Goal: Obtain resource: Download file/media

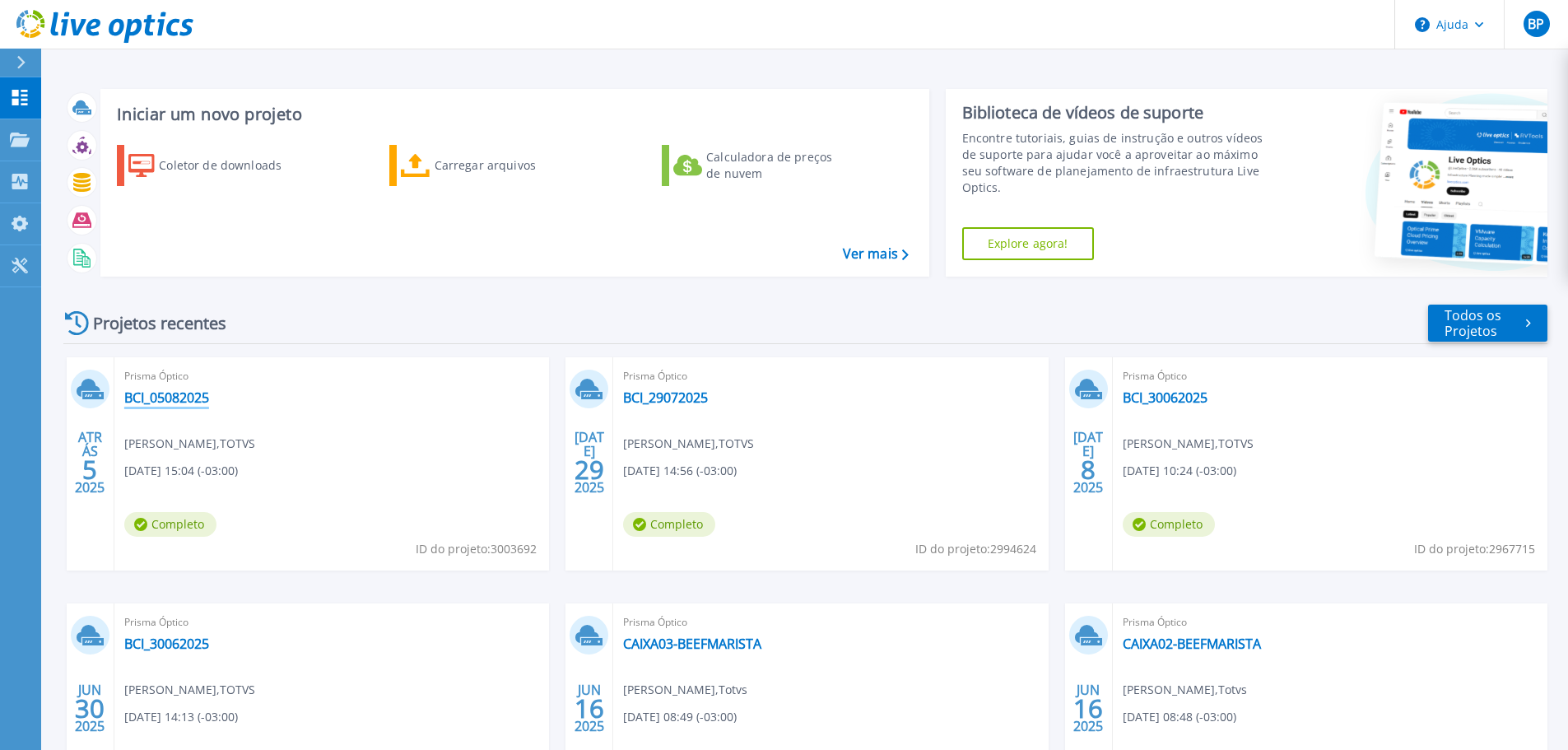
click at [168, 393] on font "BCI_05082025" at bounding box center [166, 398] width 84 height 18
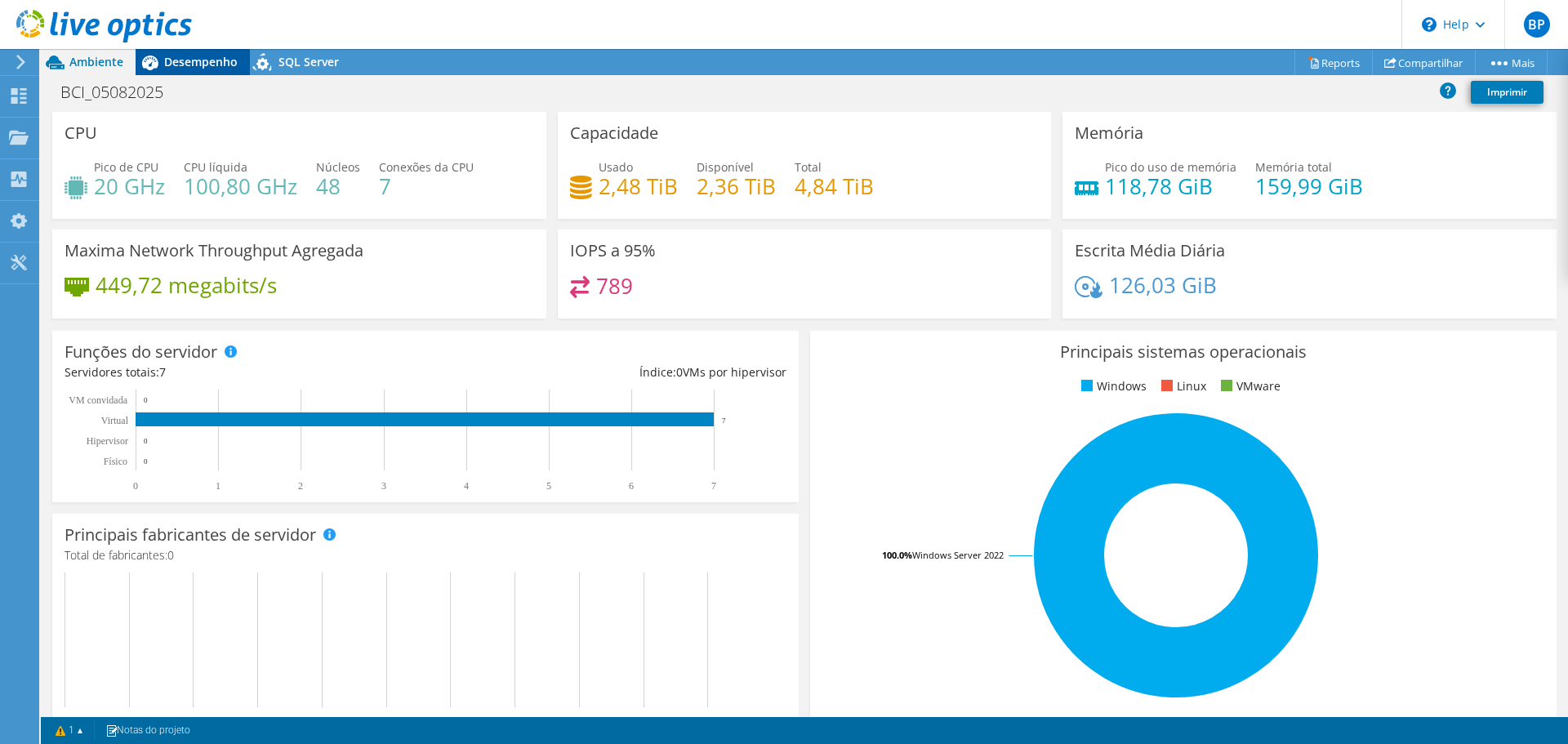
click at [193, 50] on div "Desempenho" at bounding box center [193, 61] width 114 height 26
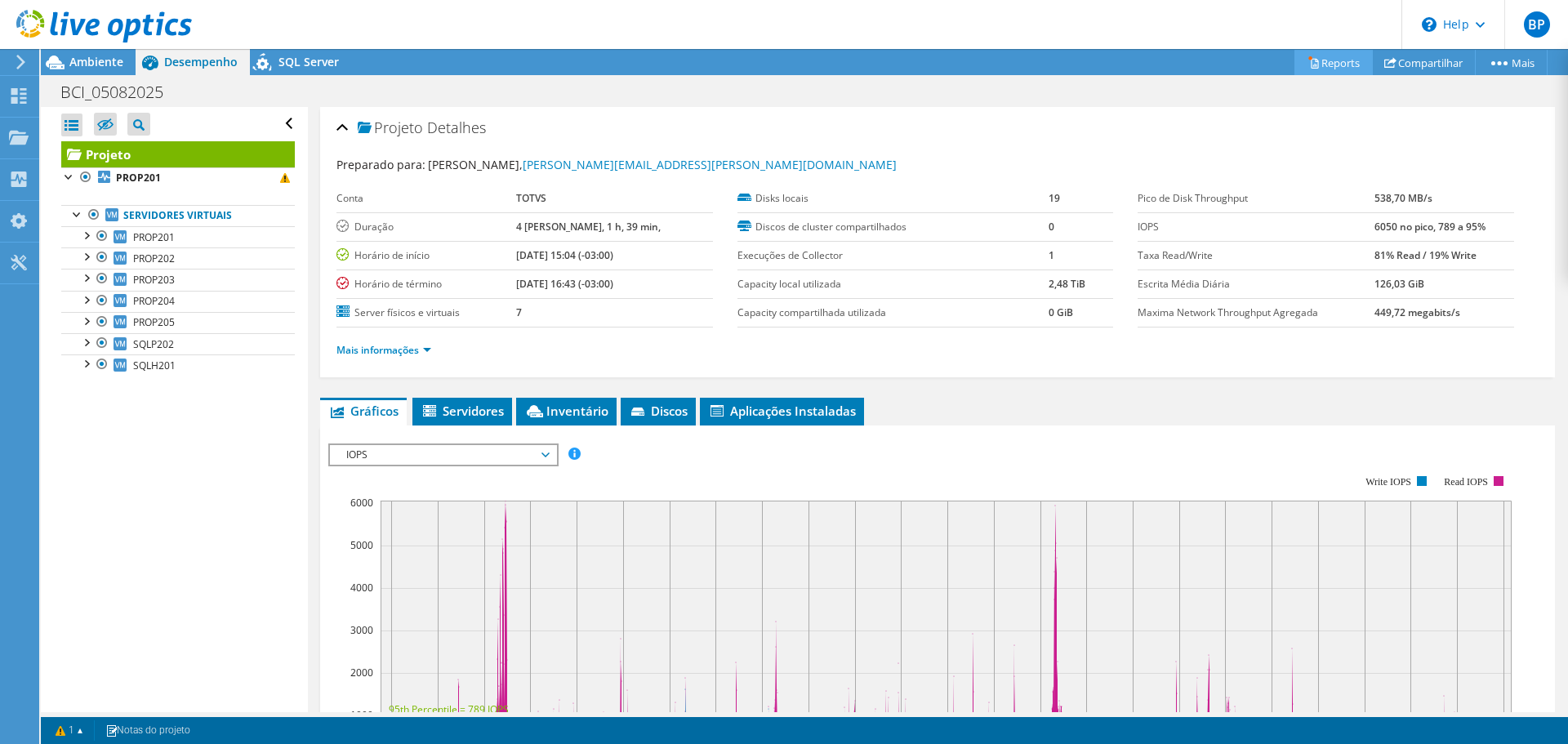
click at [1317, 61] on link "Reports" at bounding box center [1334, 62] width 78 height 25
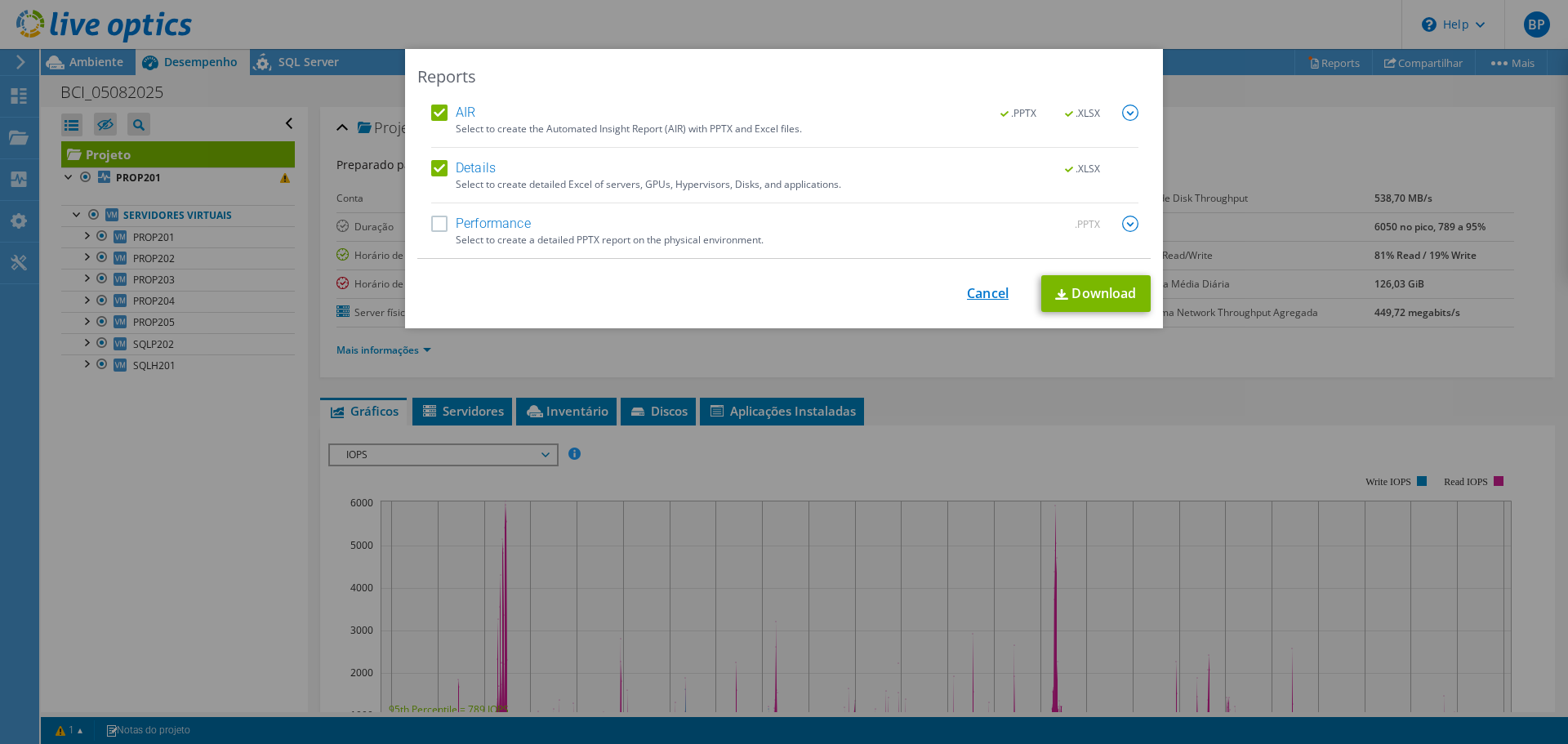
click at [975, 291] on link "Cancel" at bounding box center [988, 293] width 42 height 15
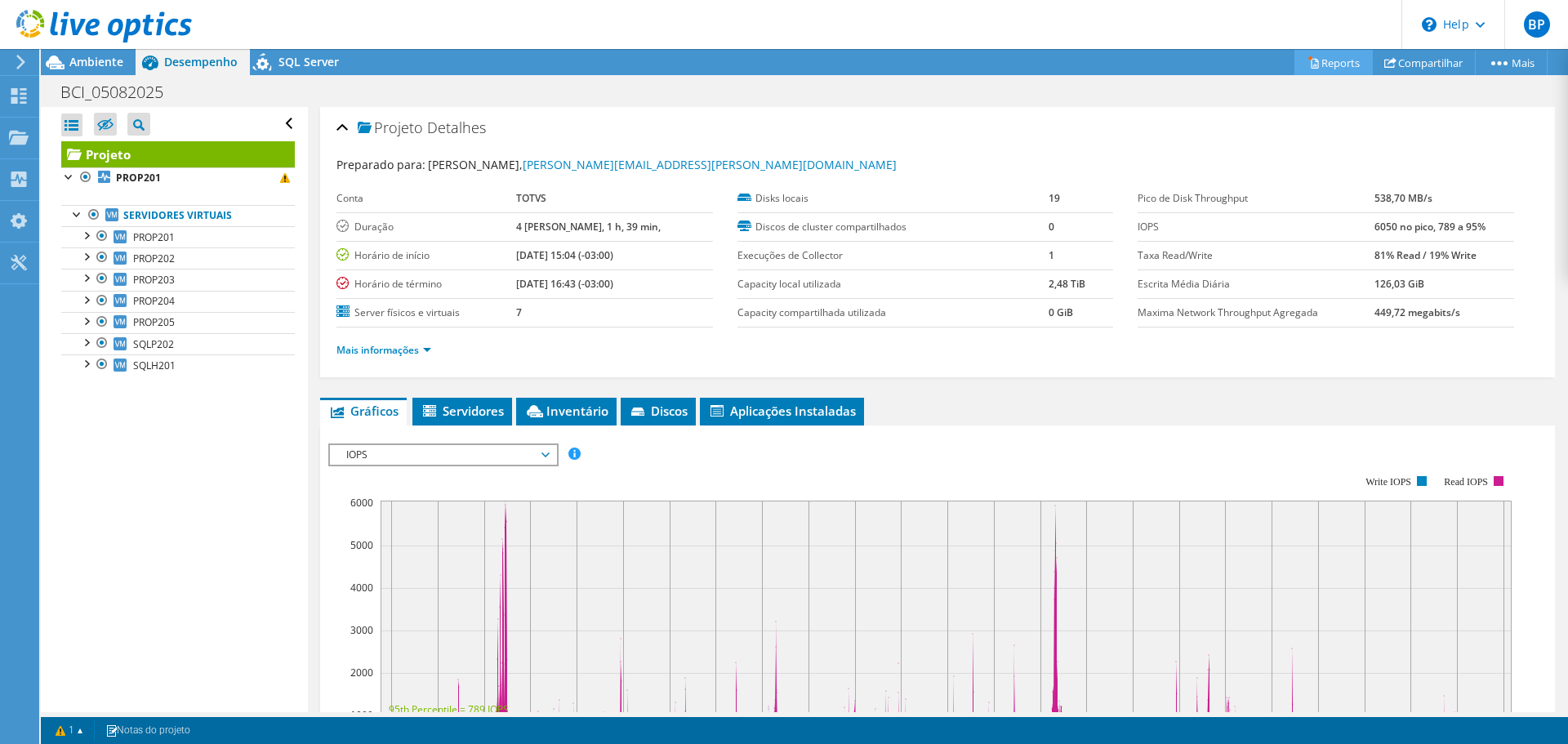
click at [1342, 62] on link "Reports" at bounding box center [1334, 62] width 78 height 25
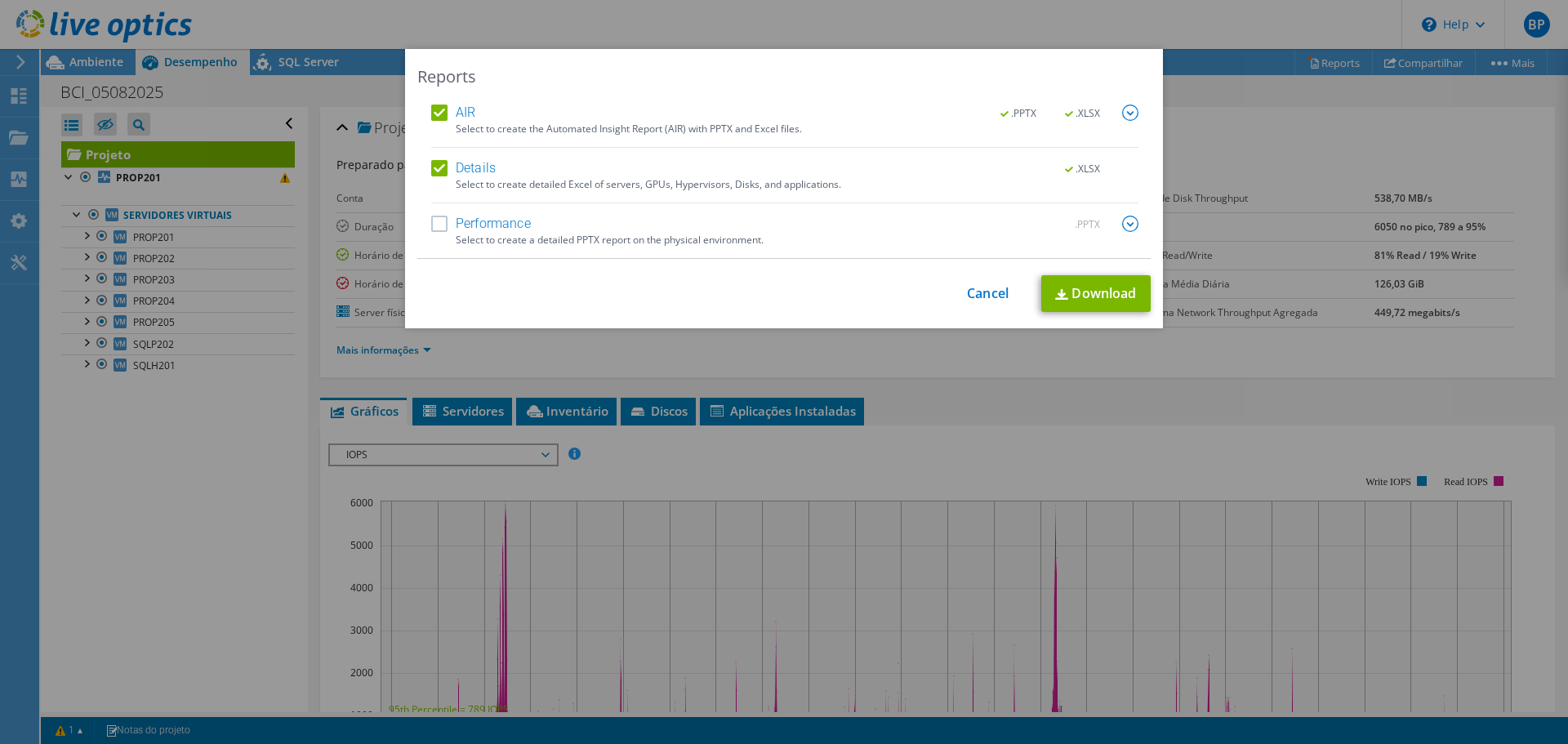
click at [442, 221] on label "Performance" at bounding box center [481, 224] width 100 height 16
click at [0, 0] on input "Performance" at bounding box center [0, 0] width 0 height 0
click at [1073, 282] on link "Download" at bounding box center [1096, 293] width 110 height 37
click at [1213, 93] on div "Reports AIR .PPTX .XLSX Select to create the Automated Insight Report (AIR) wit…" at bounding box center [784, 372] width 1568 height 646
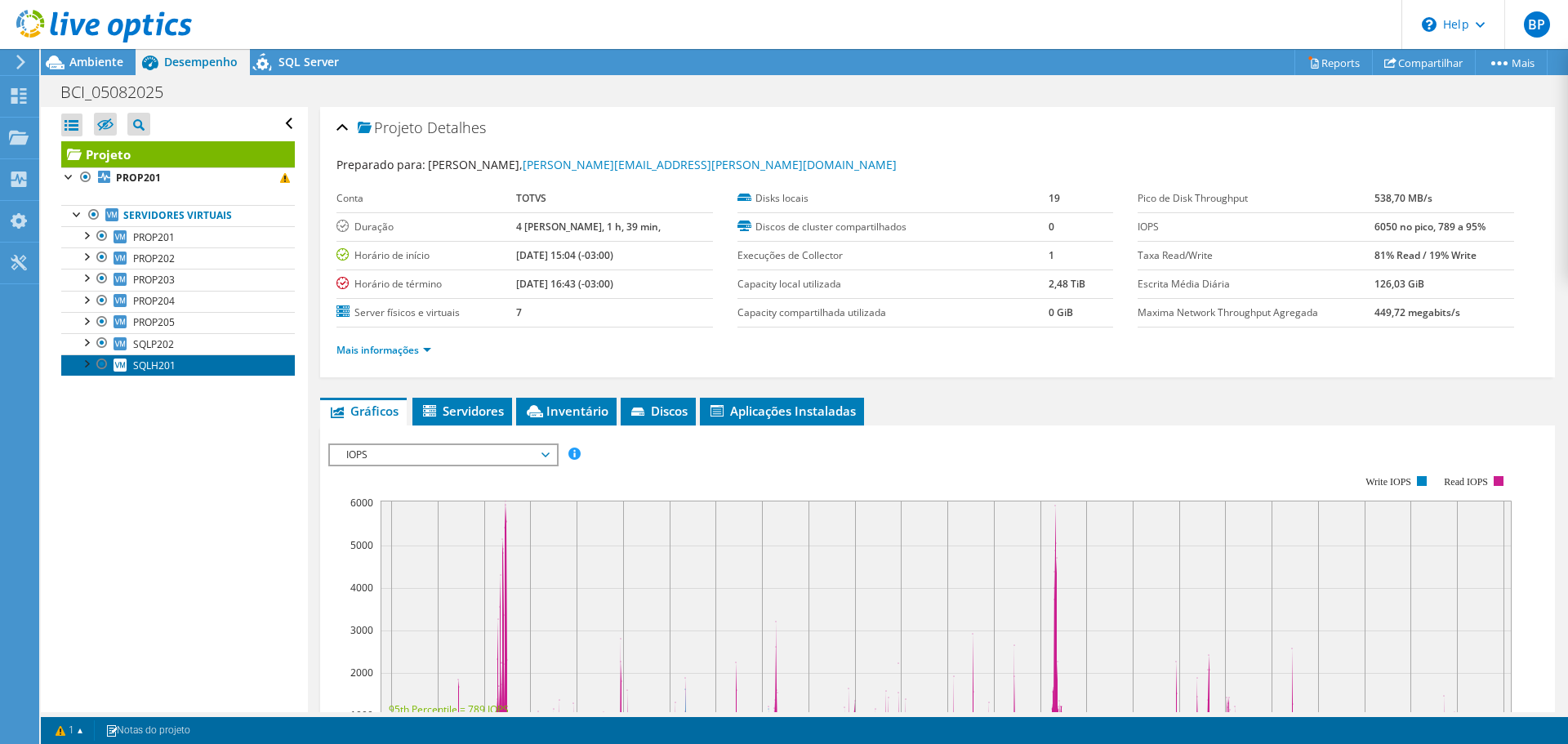
click at [155, 372] on span "SQLH201" at bounding box center [154, 365] width 43 height 14
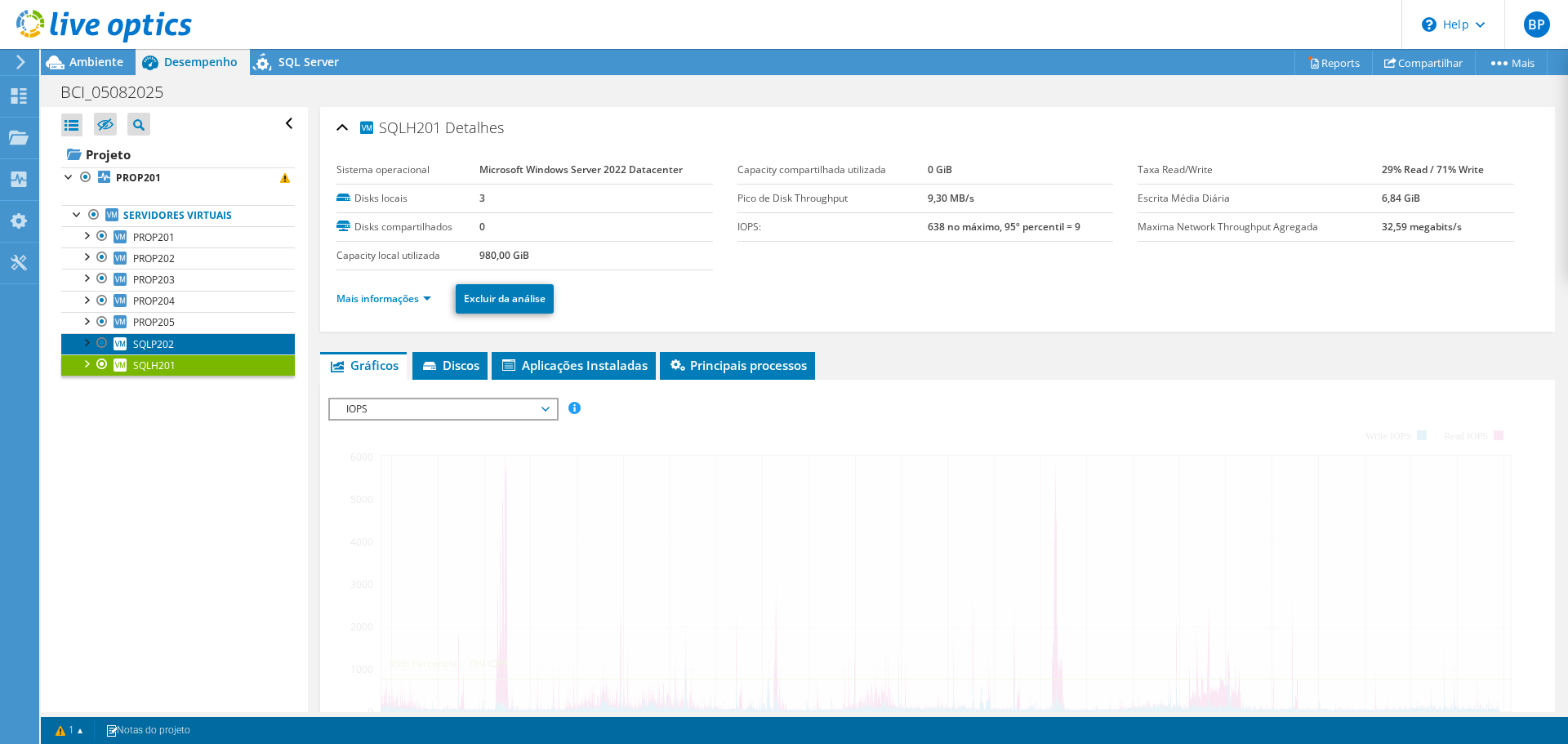
click at [172, 340] on span "SQLP202" at bounding box center [153, 344] width 41 height 14
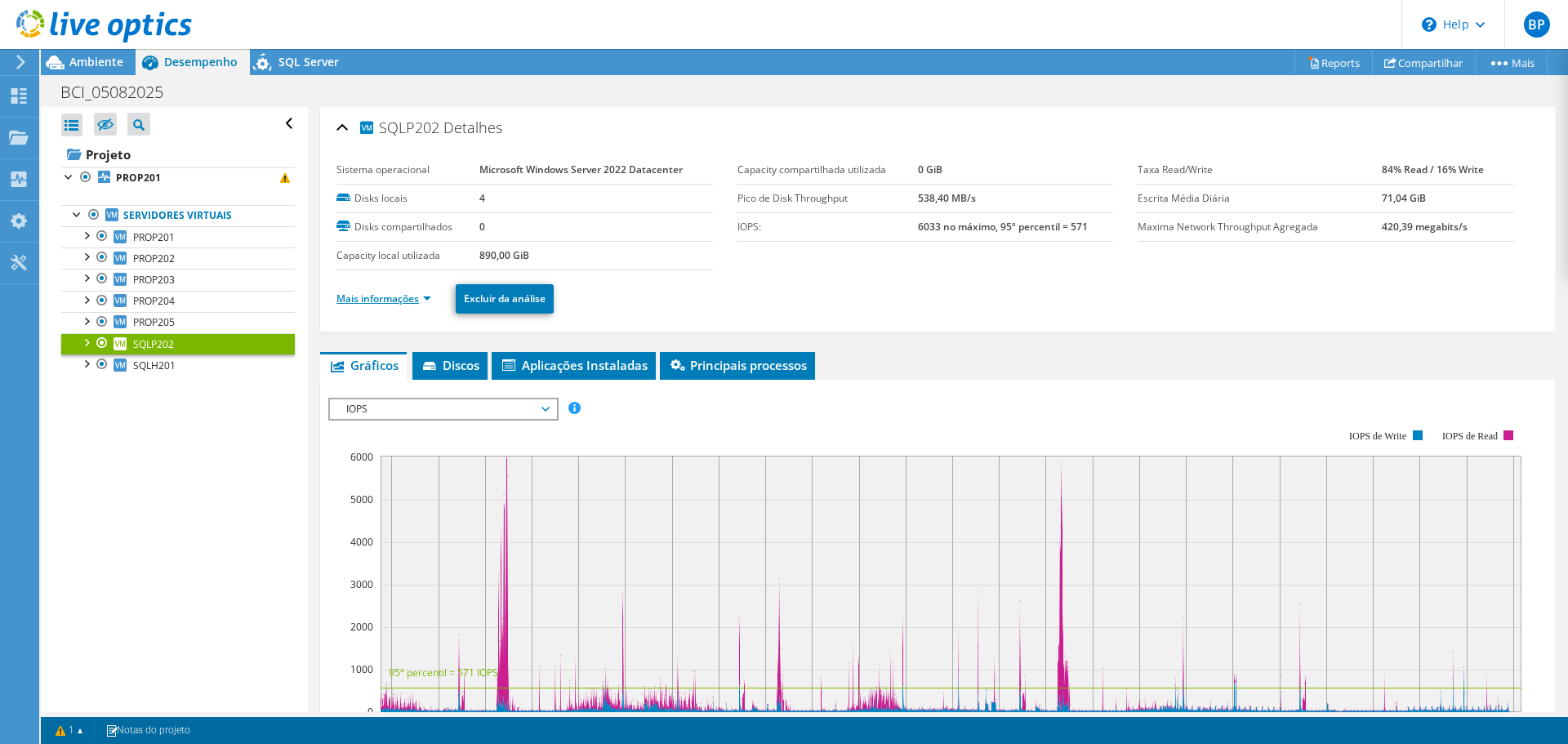
click at [412, 297] on link "Mais informações" at bounding box center [384, 298] width 94 height 14
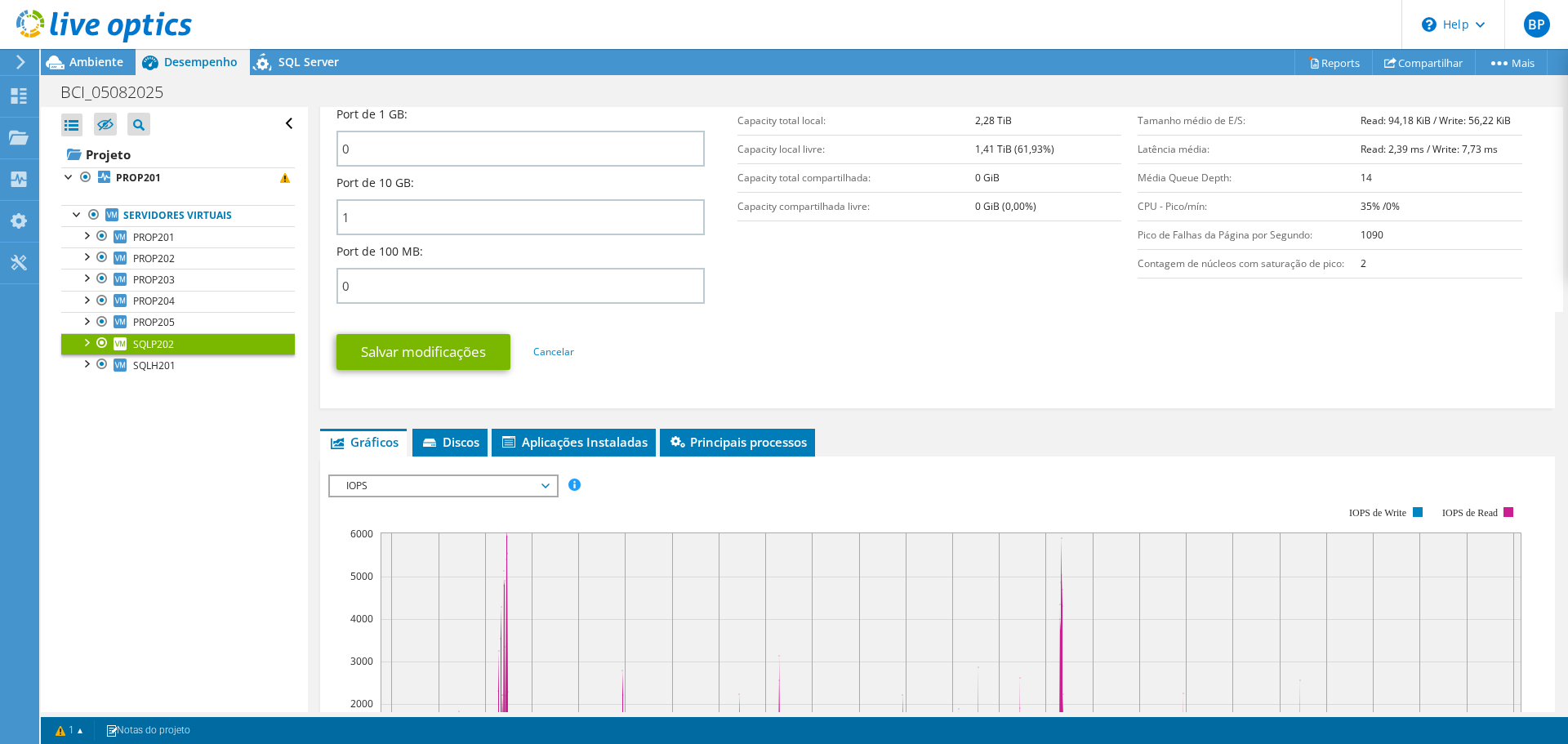
scroll to position [653, 0]
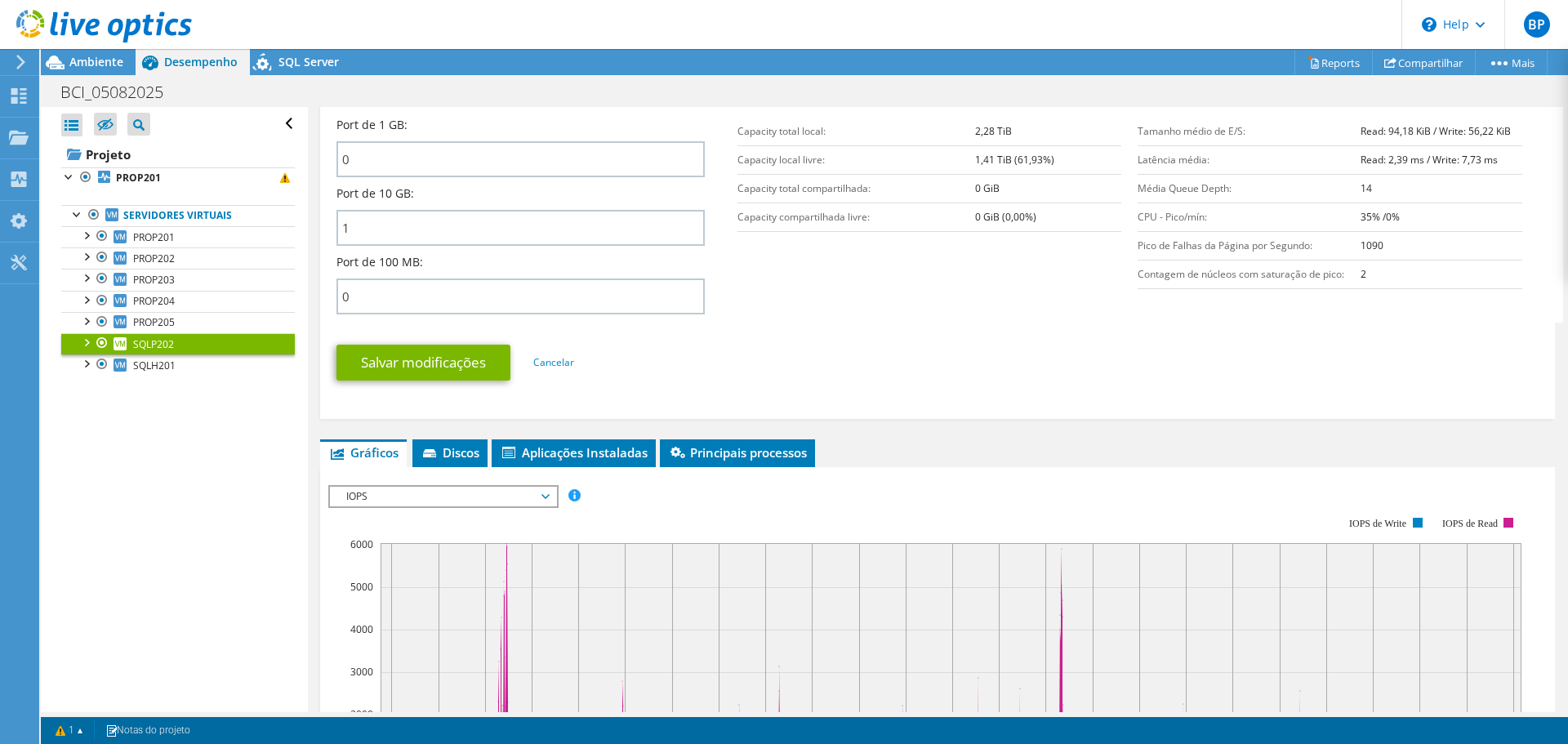
click at [415, 486] on span "IOPS" at bounding box center [443, 496] width 210 height 20
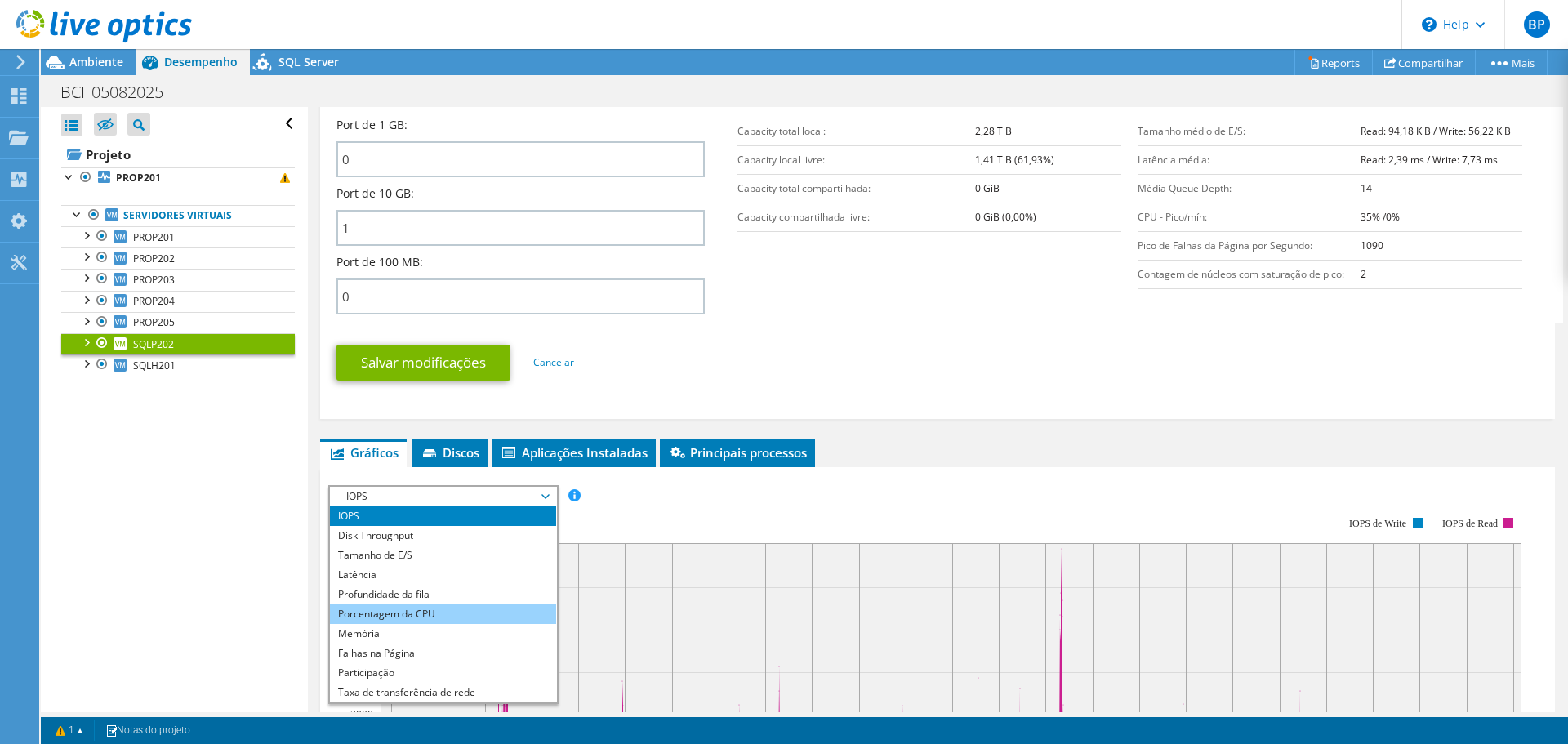
click at [415, 607] on li "Porcentagem da CPU" at bounding box center [443, 614] width 226 height 20
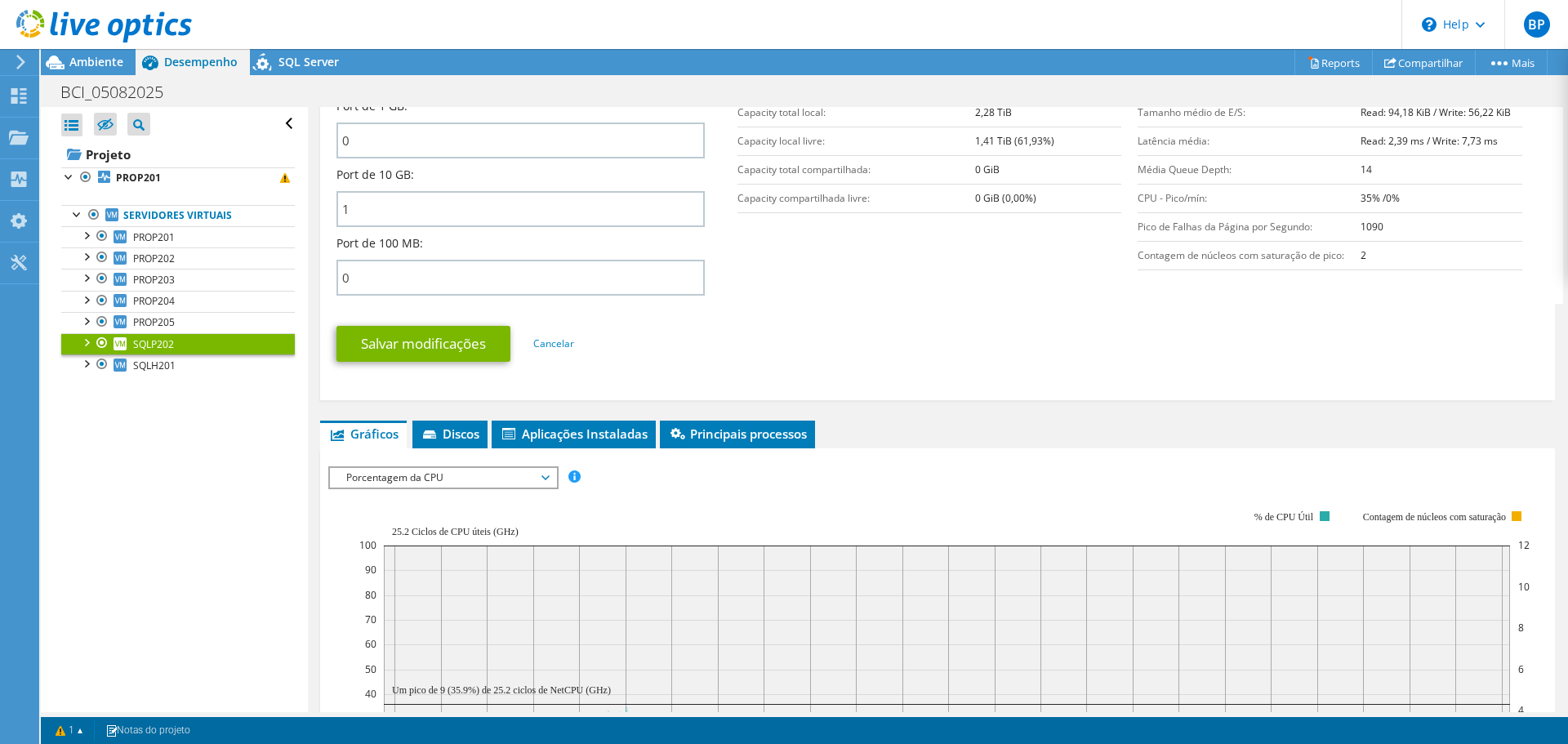
scroll to position [735, 0]
